Goal: Book appointment/travel/reservation

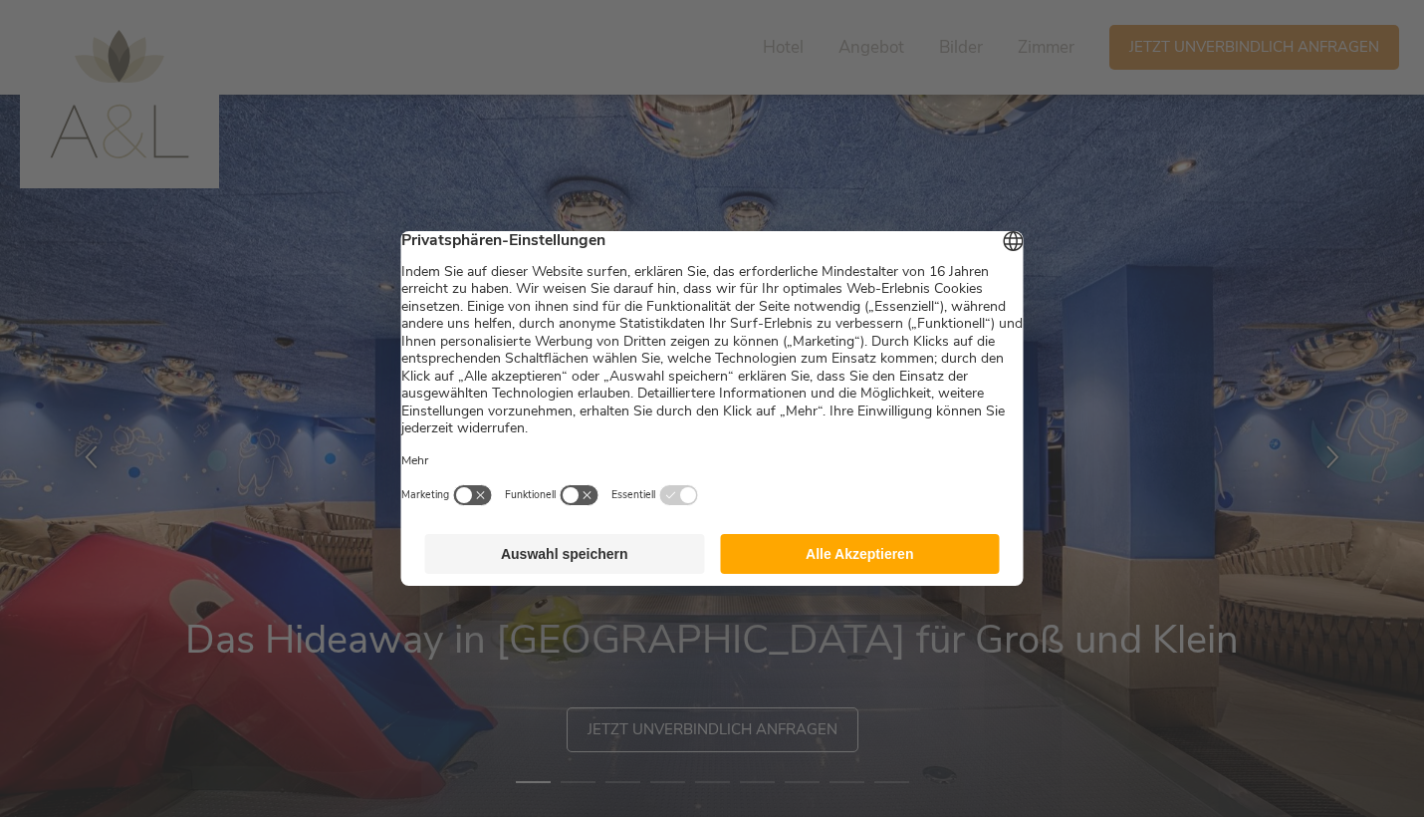
click at [827, 562] on button "Alle Akzeptieren" at bounding box center [860, 554] width 280 height 40
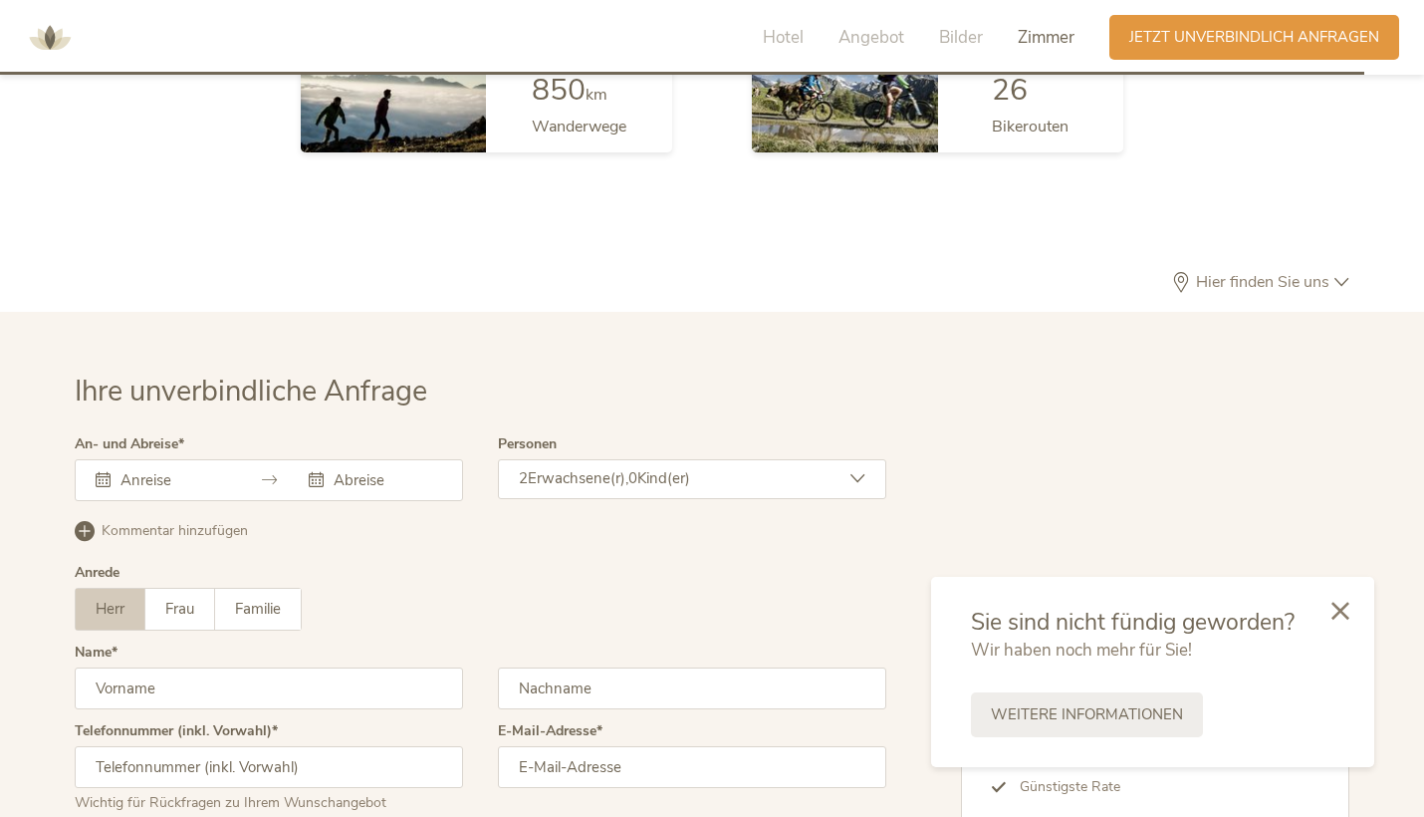
scroll to position [5796, 0]
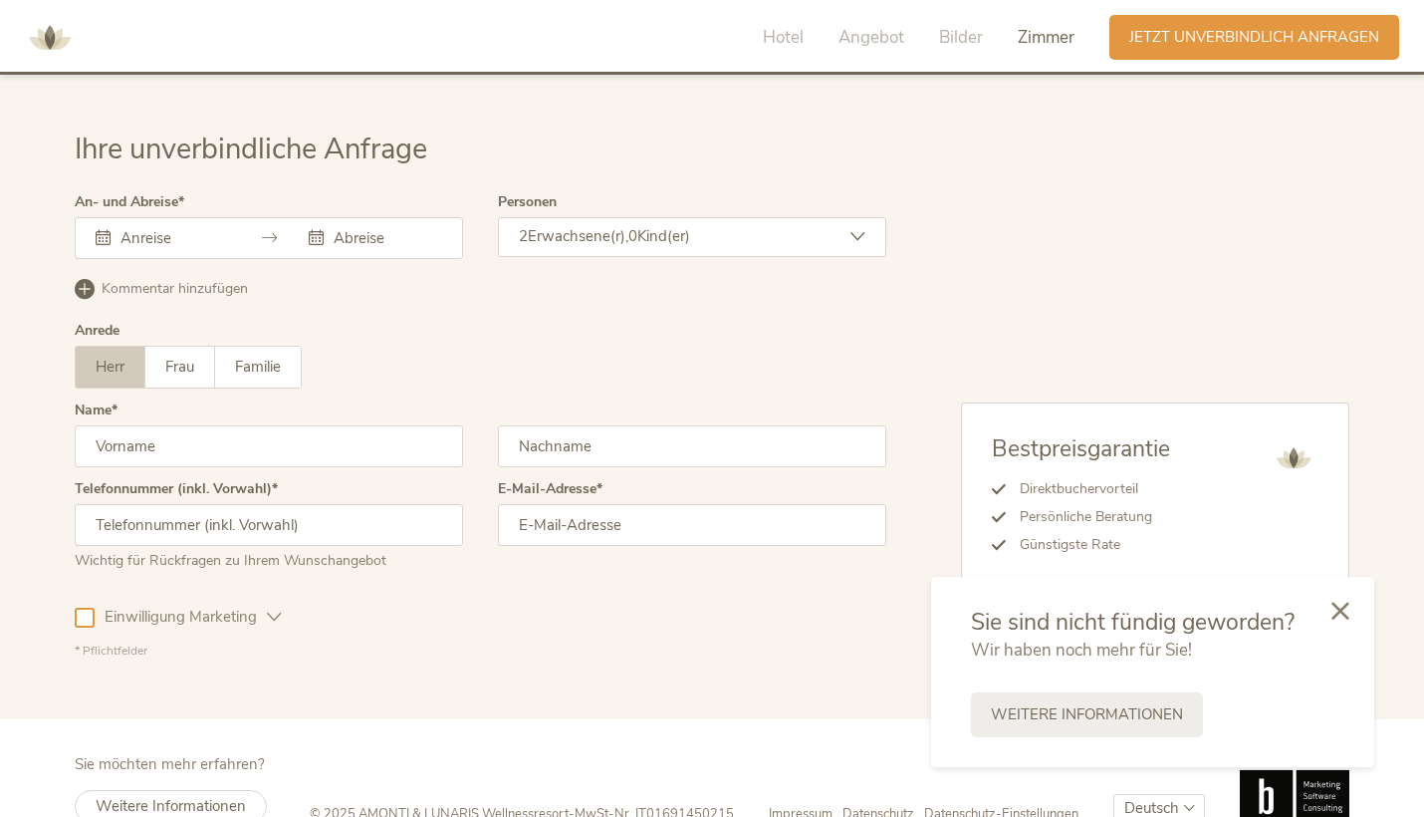
select select "/it/famiglia?gad_campaignid=21153989401&gad_source=1&cHash=c7628c02f0b92832bcd3…"
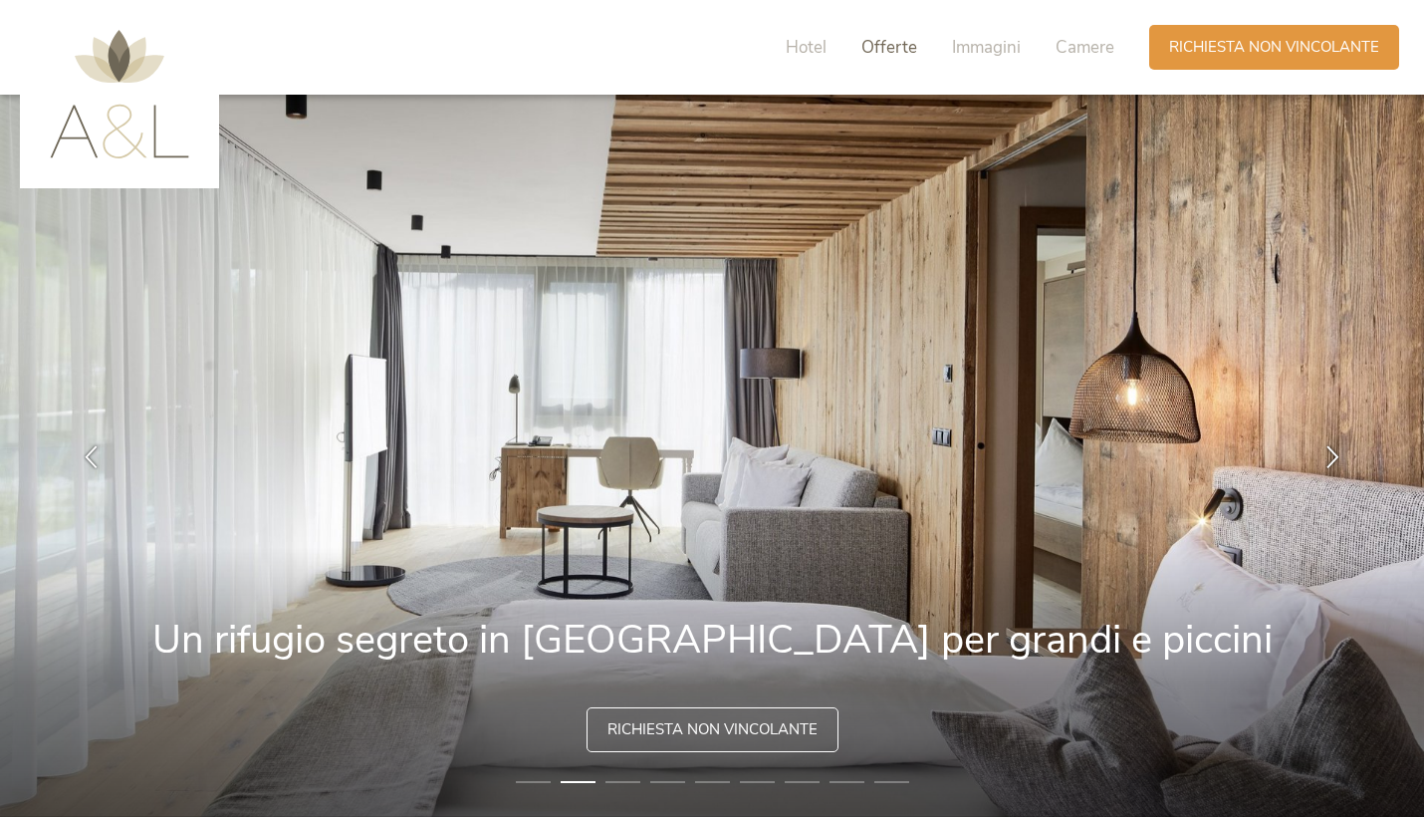
click at [892, 48] on span "Offerte" at bounding box center [890, 47] width 56 height 23
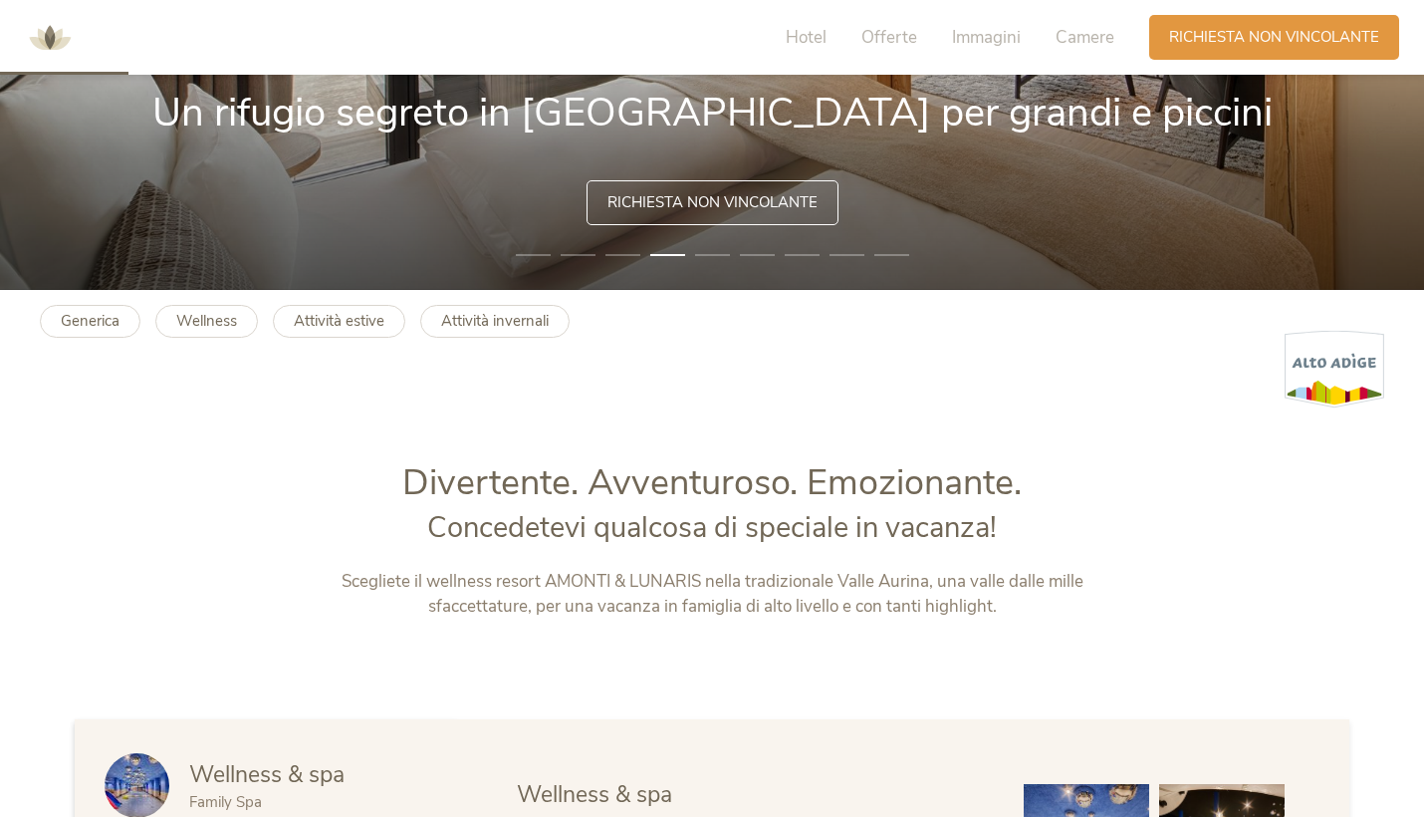
scroll to position [518, 0]
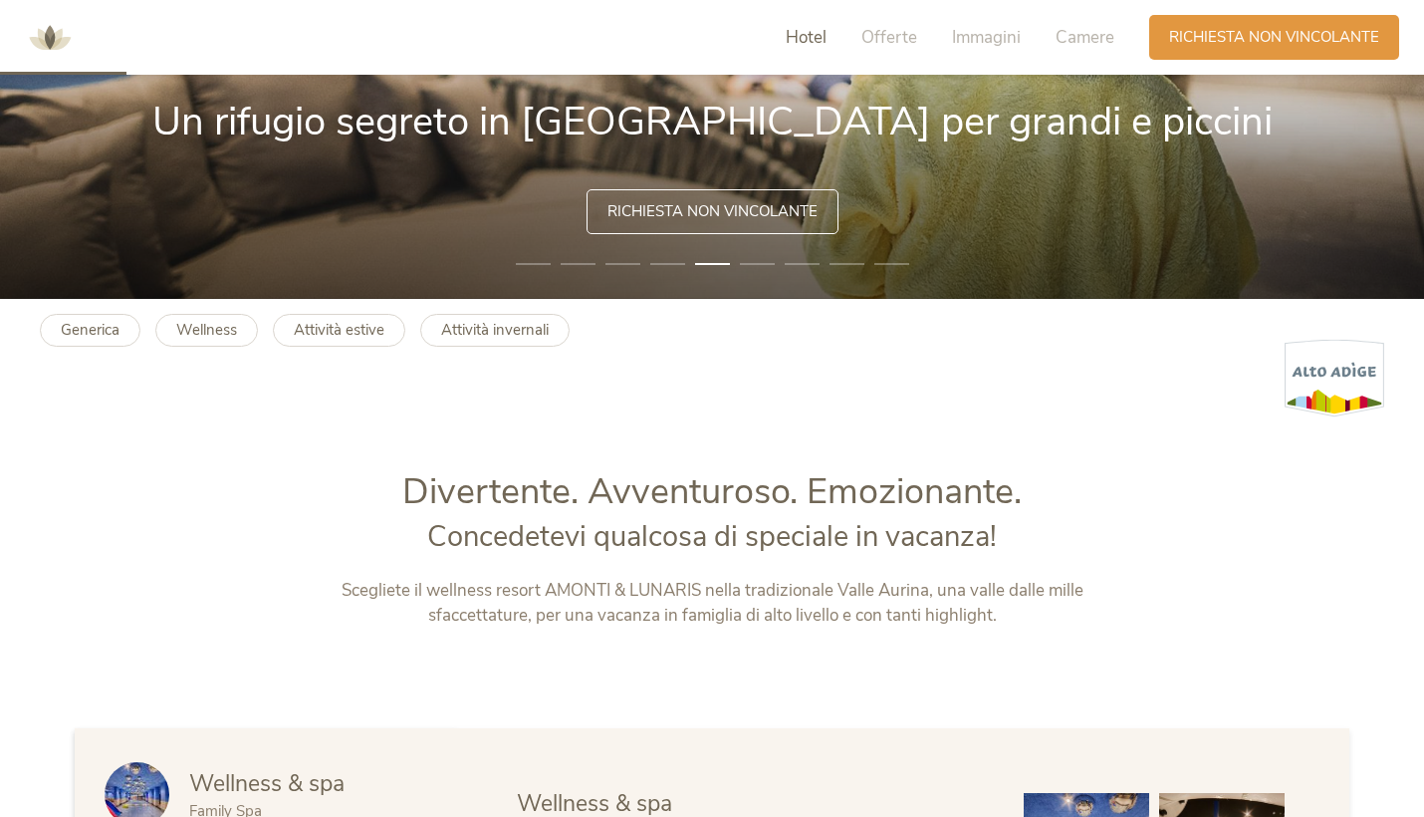
click at [805, 39] on span "Hotel" at bounding box center [806, 37] width 41 height 23
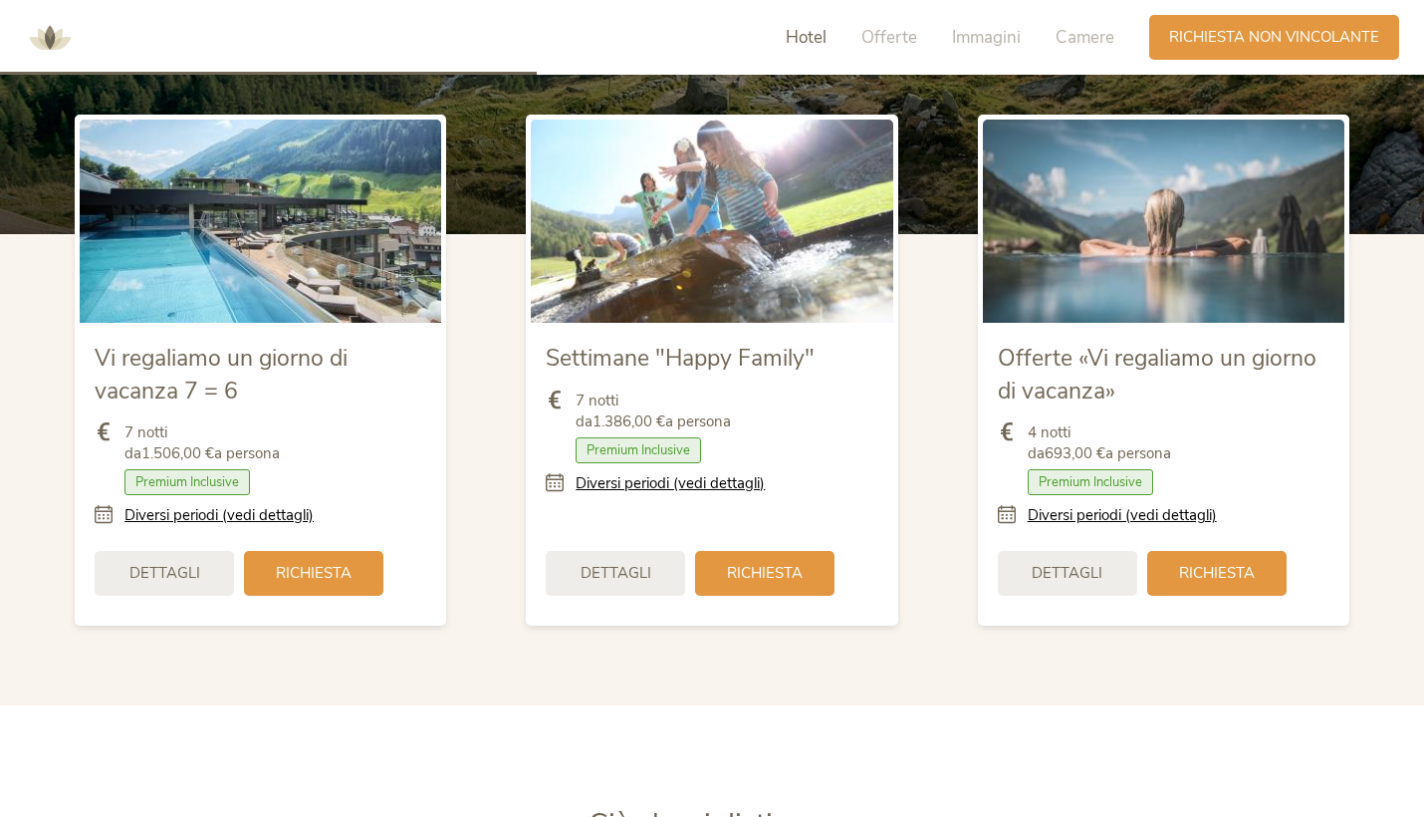
scroll to position [551, 0]
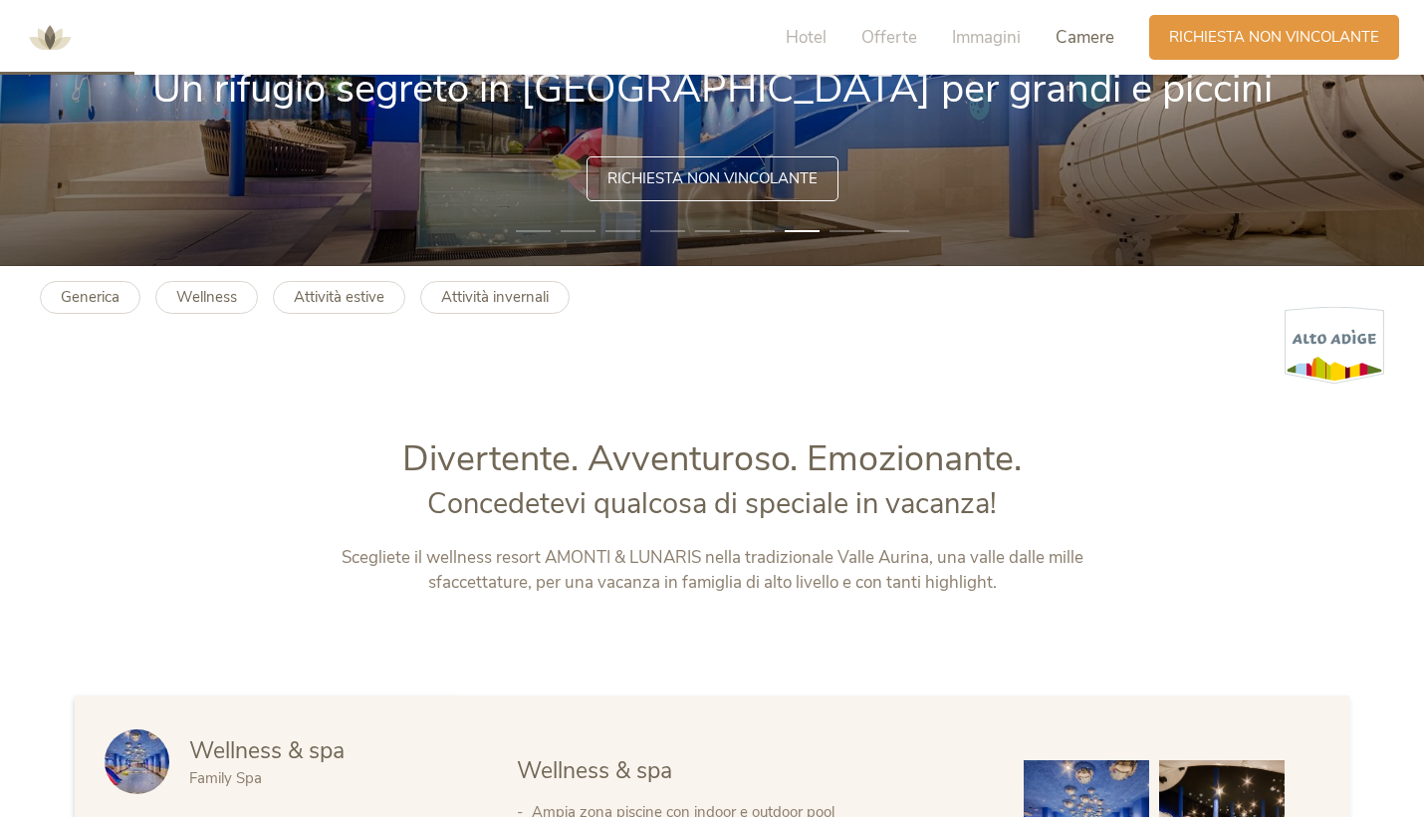
click at [1090, 40] on span "Camere" at bounding box center [1085, 37] width 59 height 23
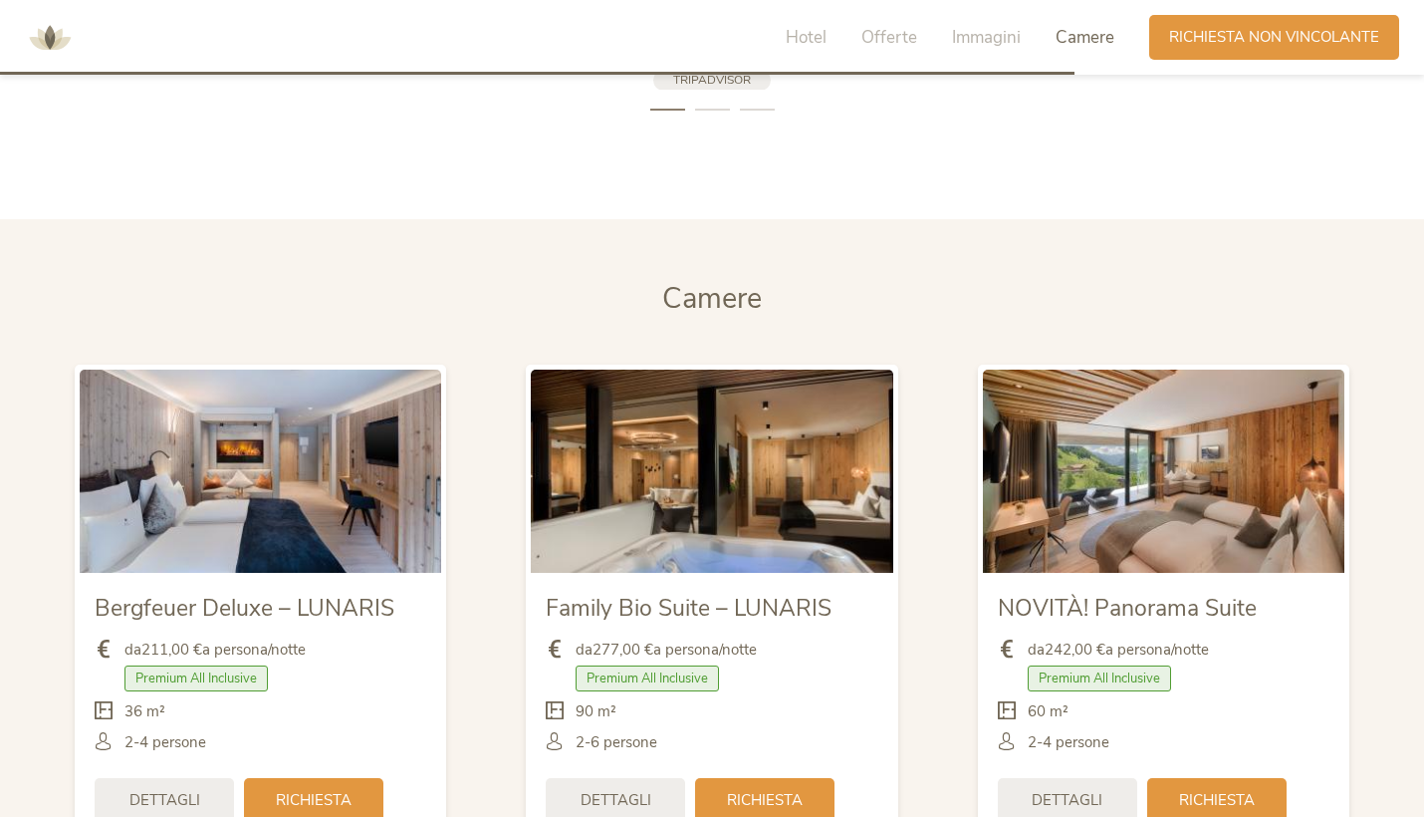
scroll to position [4636, 0]
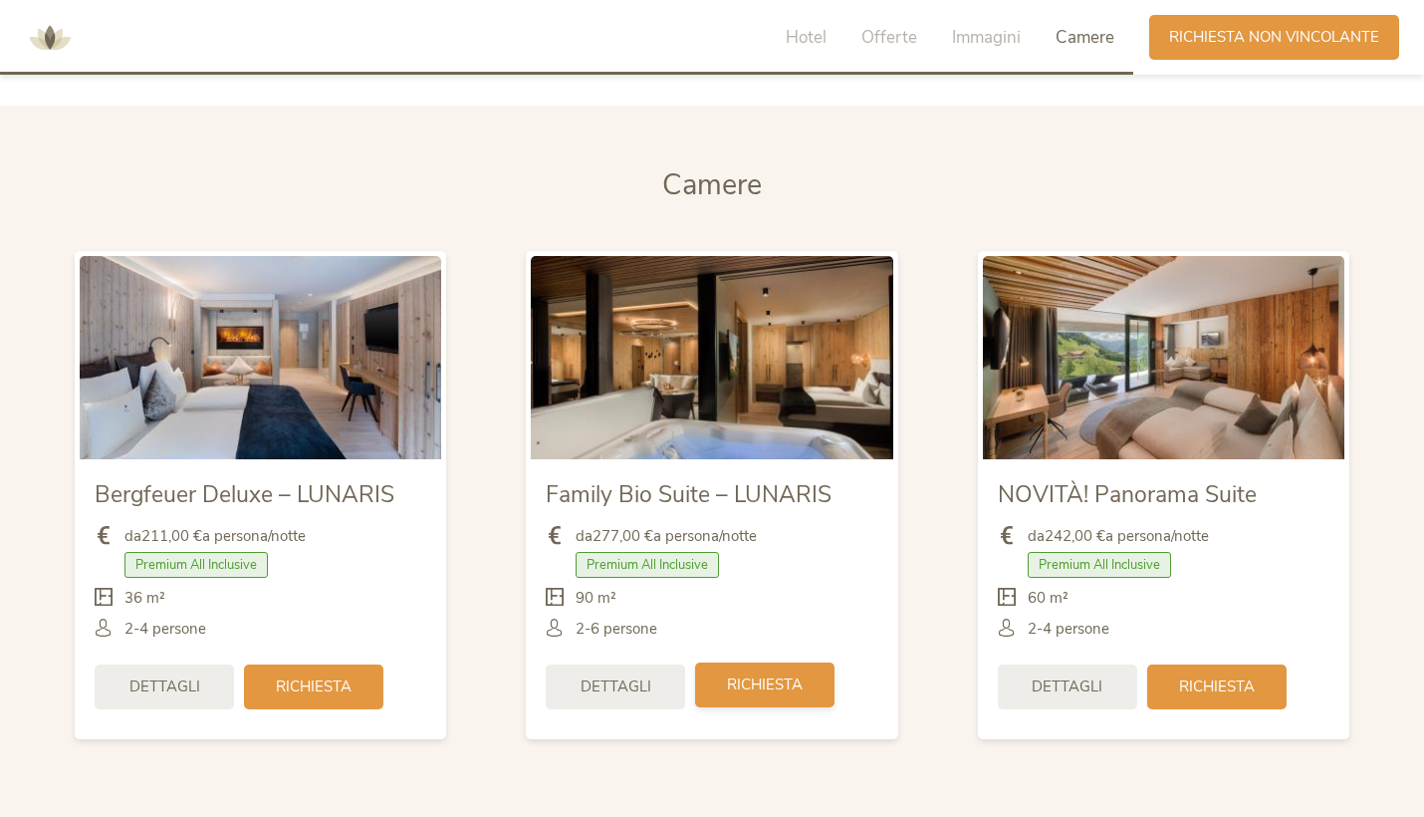
click at [788, 685] on span "Richiesta" at bounding box center [765, 684] width 76 height 21
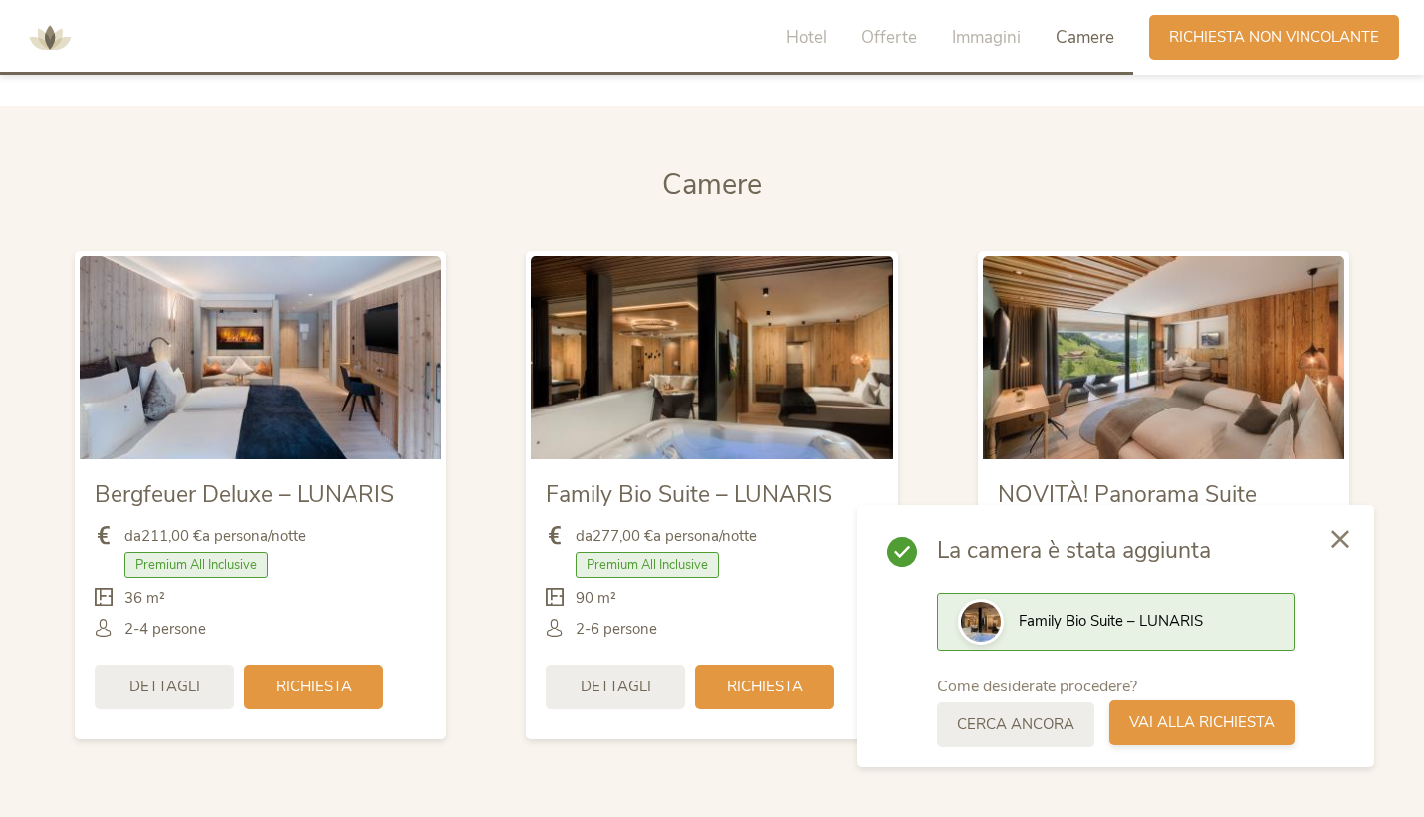
click at [1255, 722] on span "Vai alla richiesta" at bounding box center [1202, 722] width 145 height 21
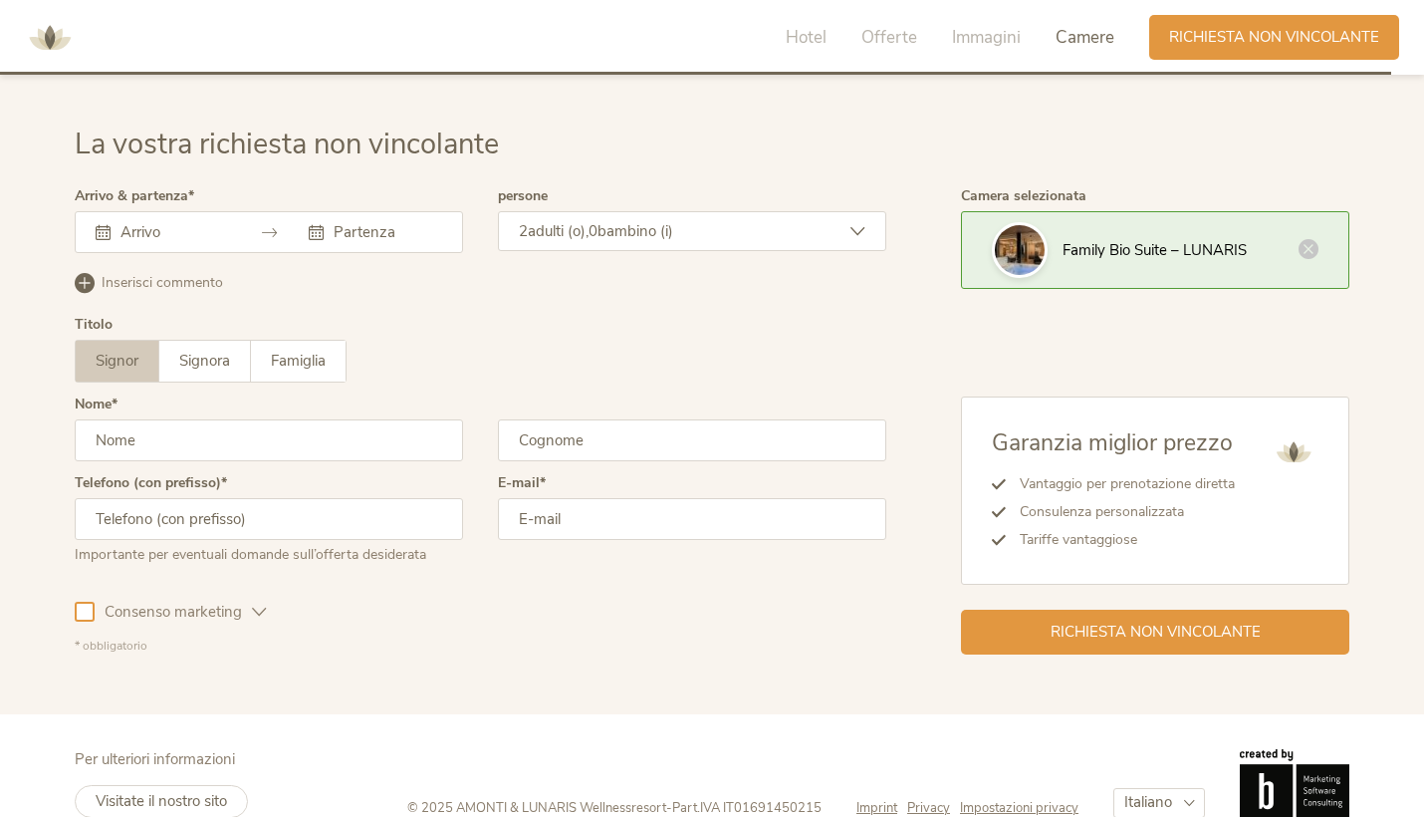
scroll to position [5815, 0]
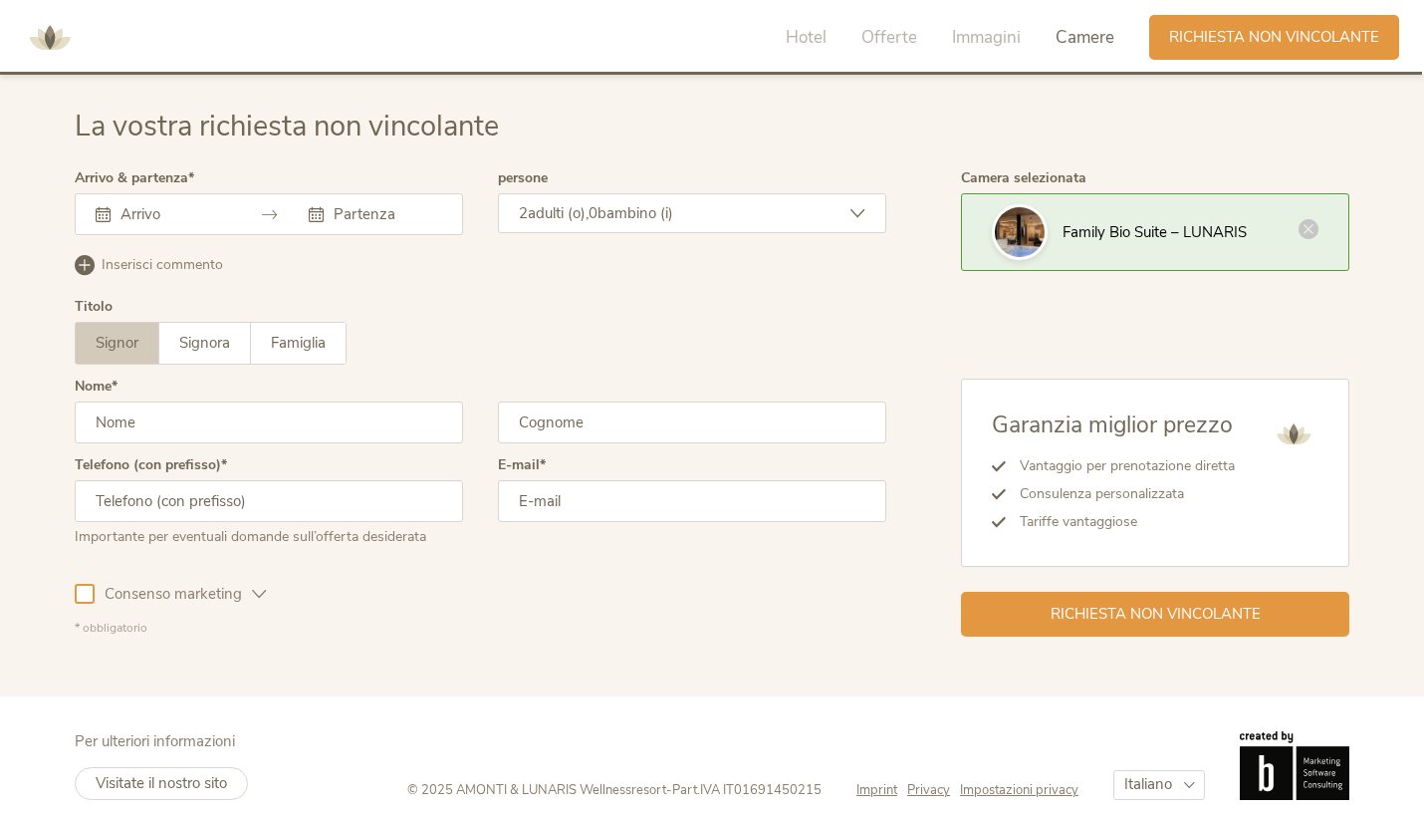
click at [1311, 224] on icon at bounding box center [1309, 229] width 20 height 20
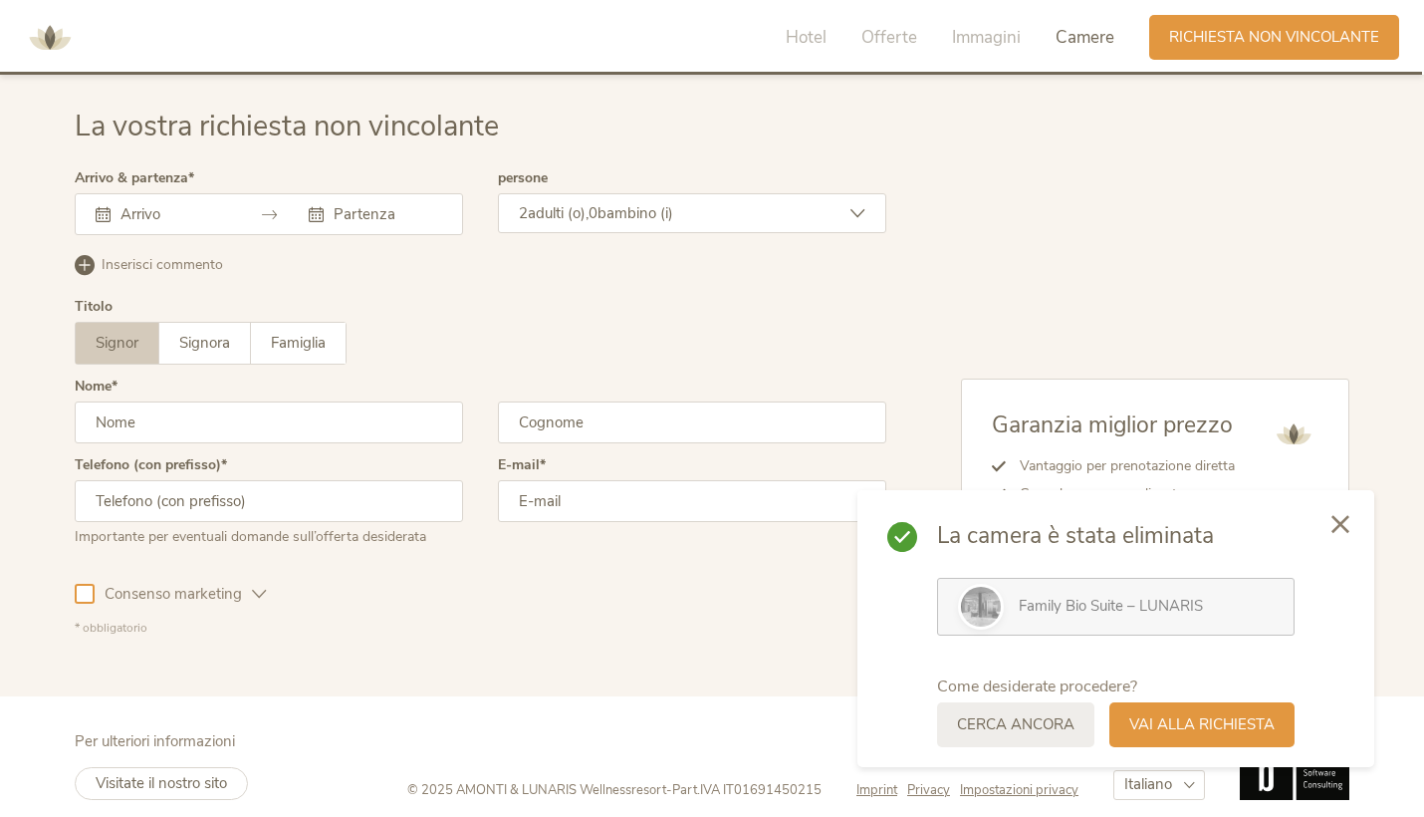
click at [108, 213] on icon at bounding box center [103, 214] width 15 height 15
click at [802, 37] on span "Hotel" at bounding box center [806, 37] width 41 height 23
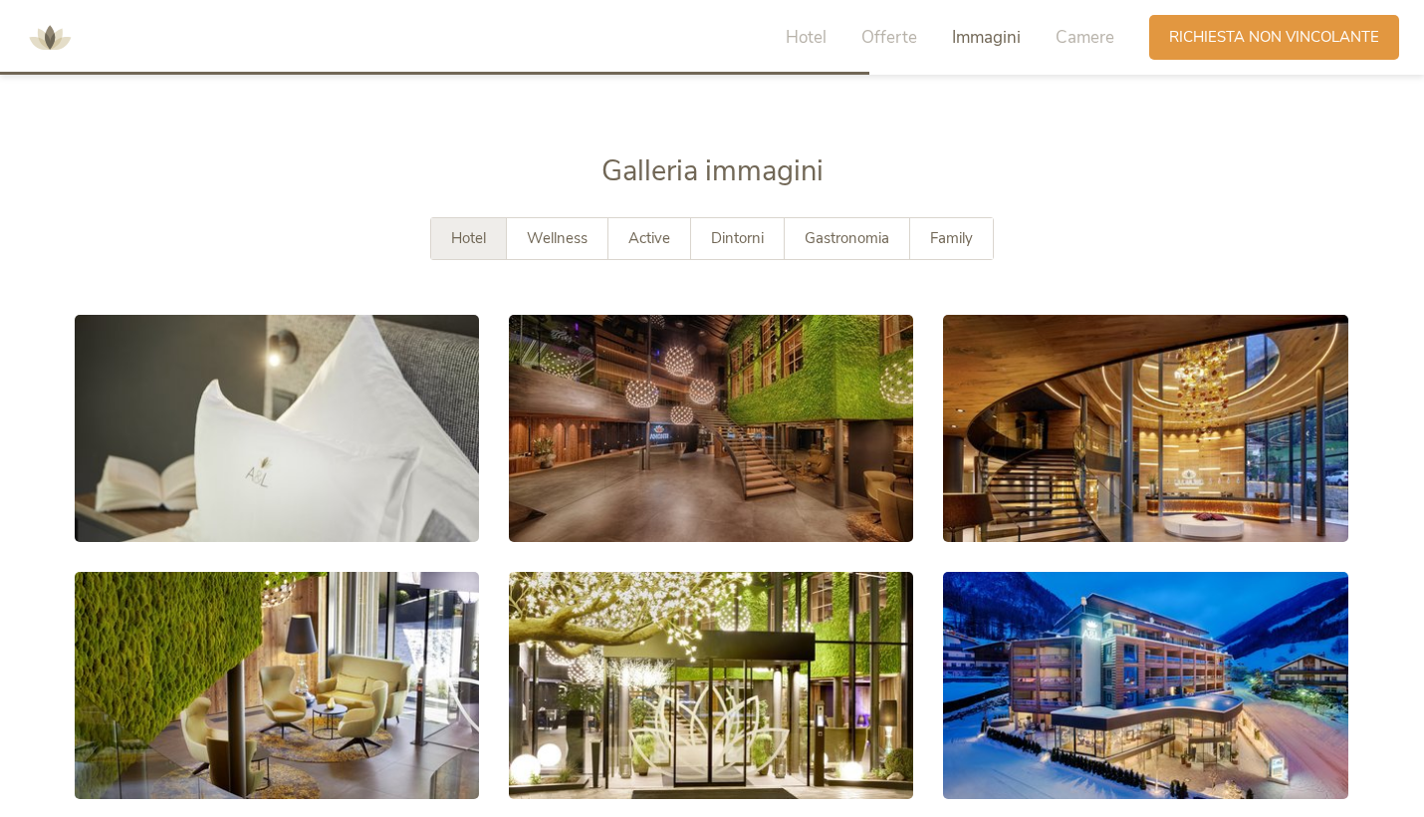
scroll to position [3564, 0]
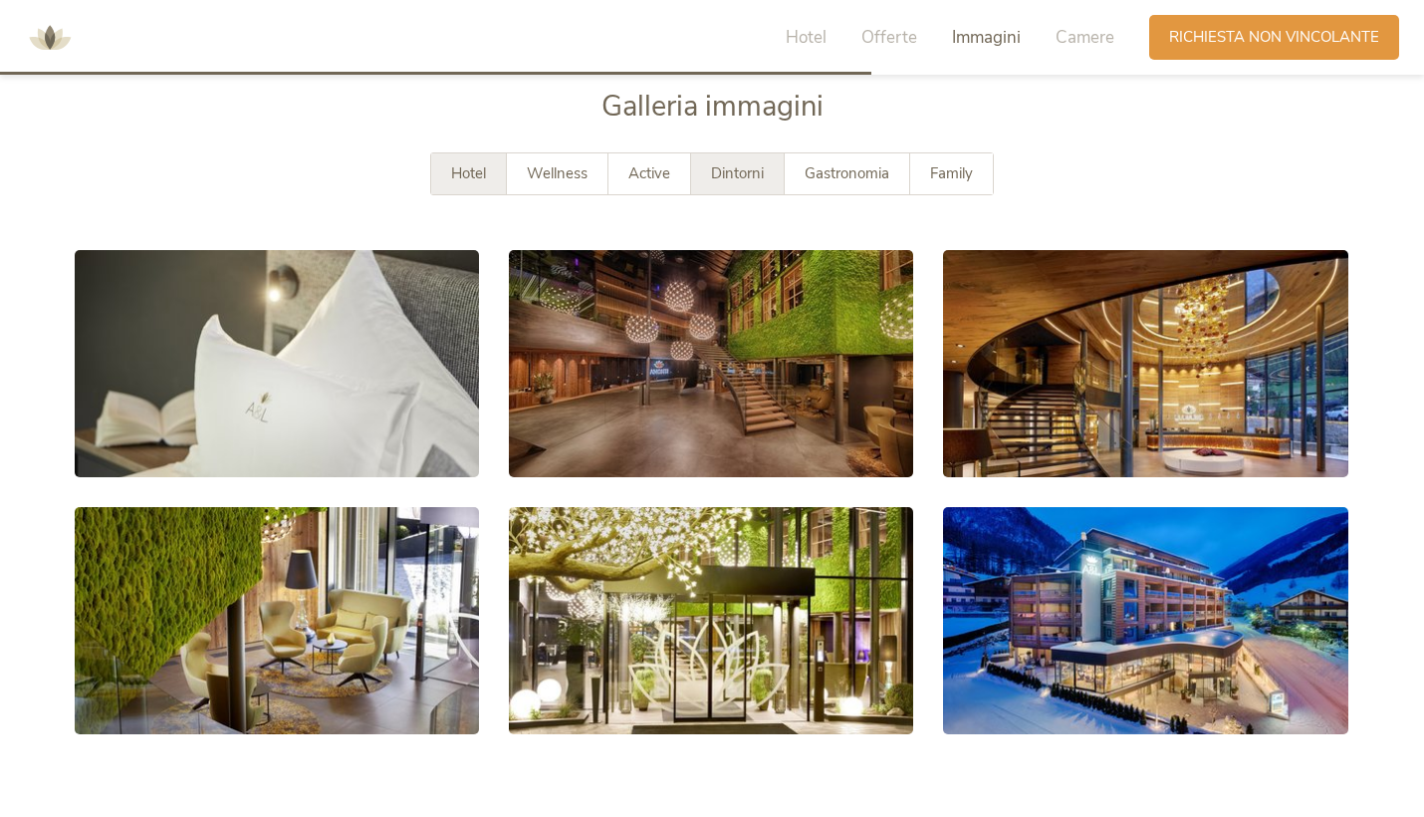
click at [754, 166] on span "Dintorni" at bounding box center [737, 173] width 53 height 20
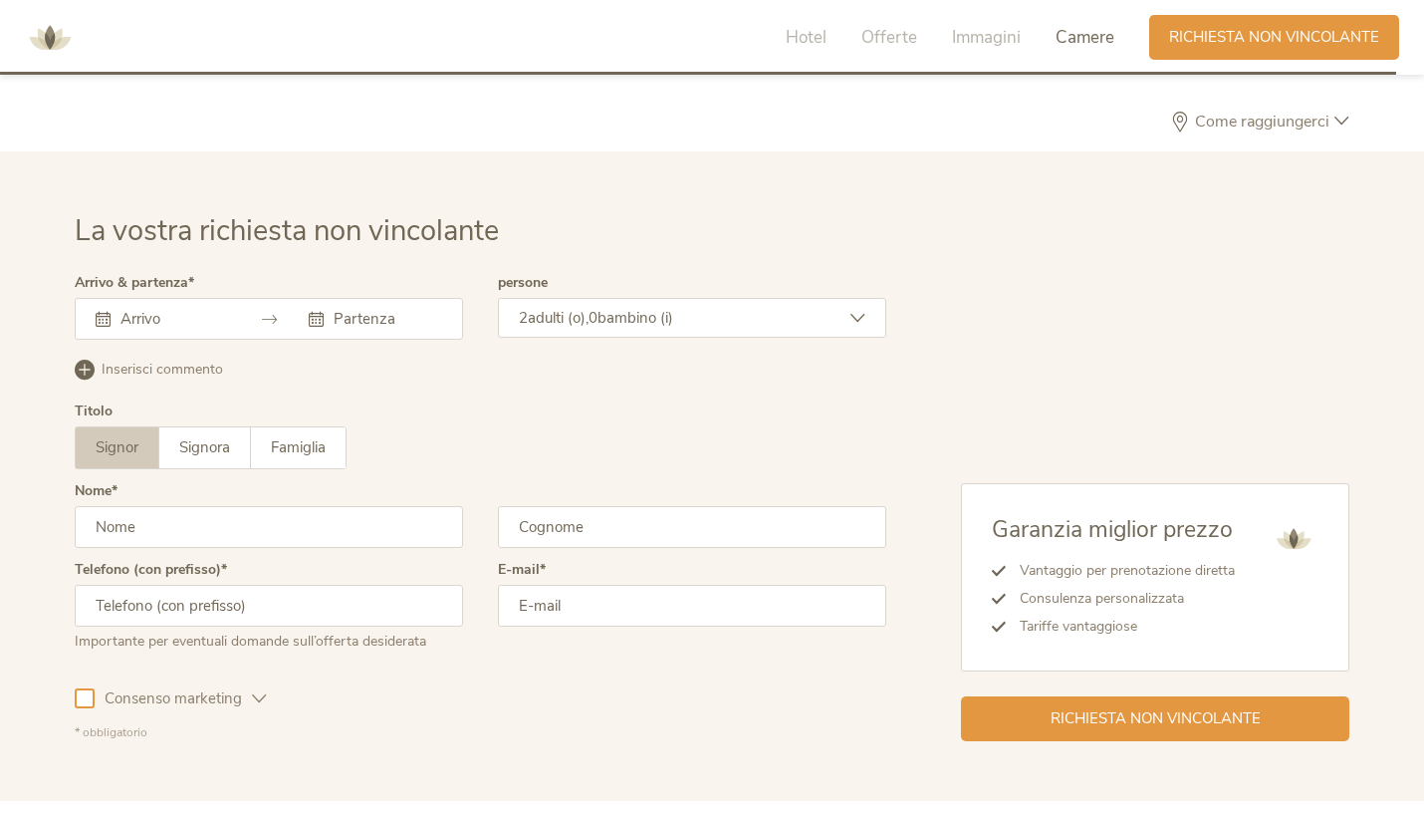
scroll to position [5824, 0]
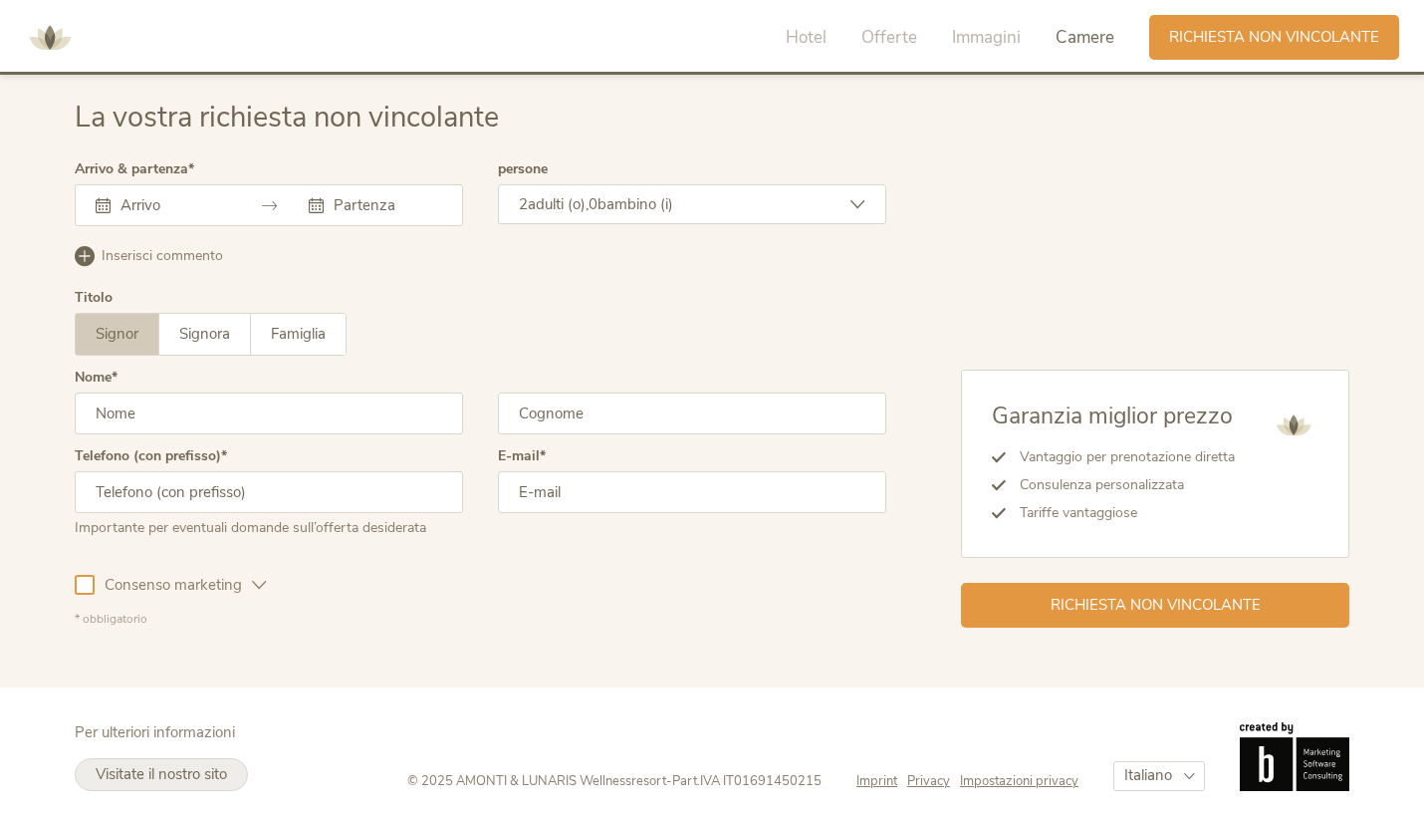
click at [197, 764] on span "Visitate il nostro sito" at bounding box center [161, 774] width 131 height 20
